Goal: Entertainment & Leisure: Browse casually

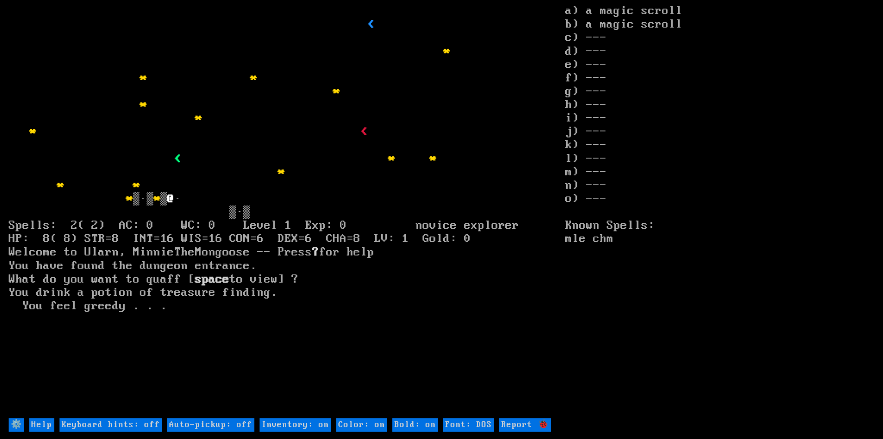
type off "Auto-pickup: on"
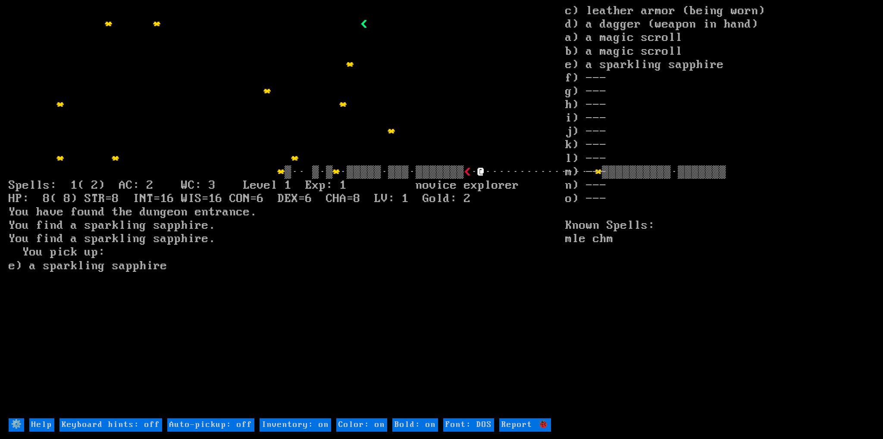
type off "Auto-pickup: on"
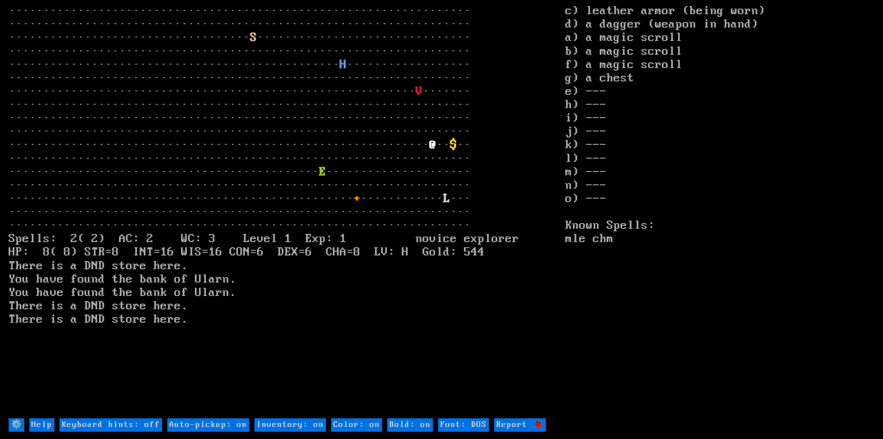
type on "Inventory: off"
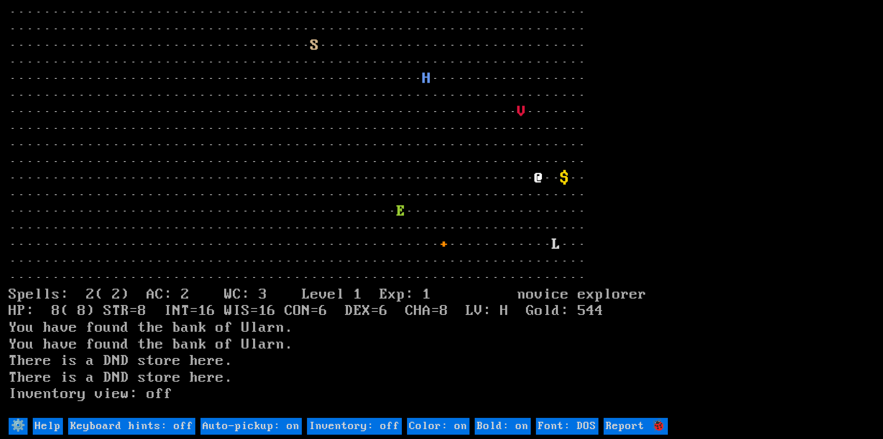
type on "Inventory: on"
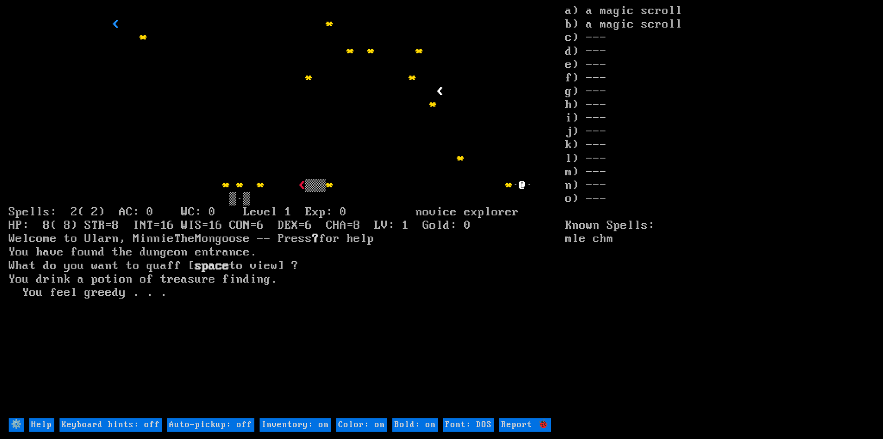
type off "Auto-pickup: on"
